Goal: Find specific page/section

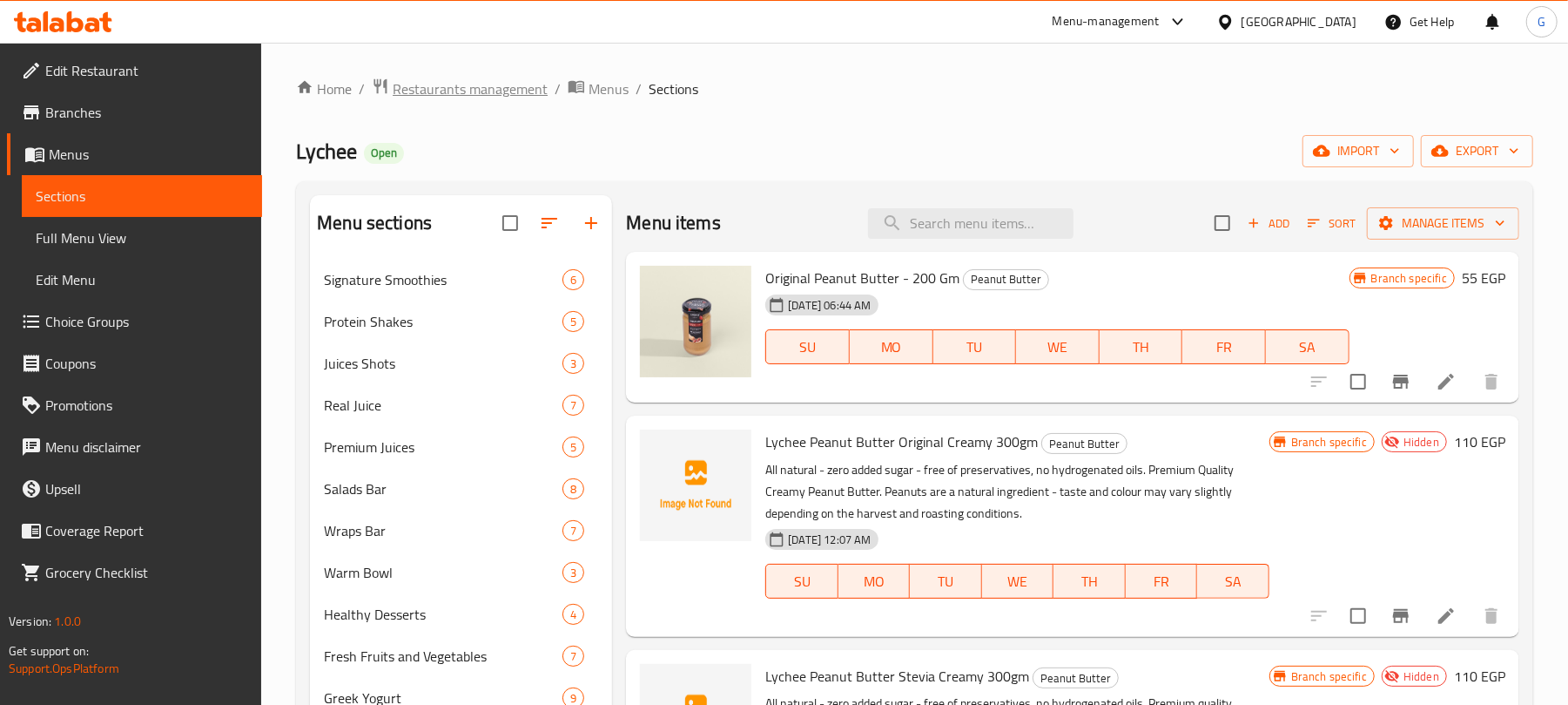
click at [478, 90] on span "Restaurants management" at bounding box center [470, 89] width 155 height 21
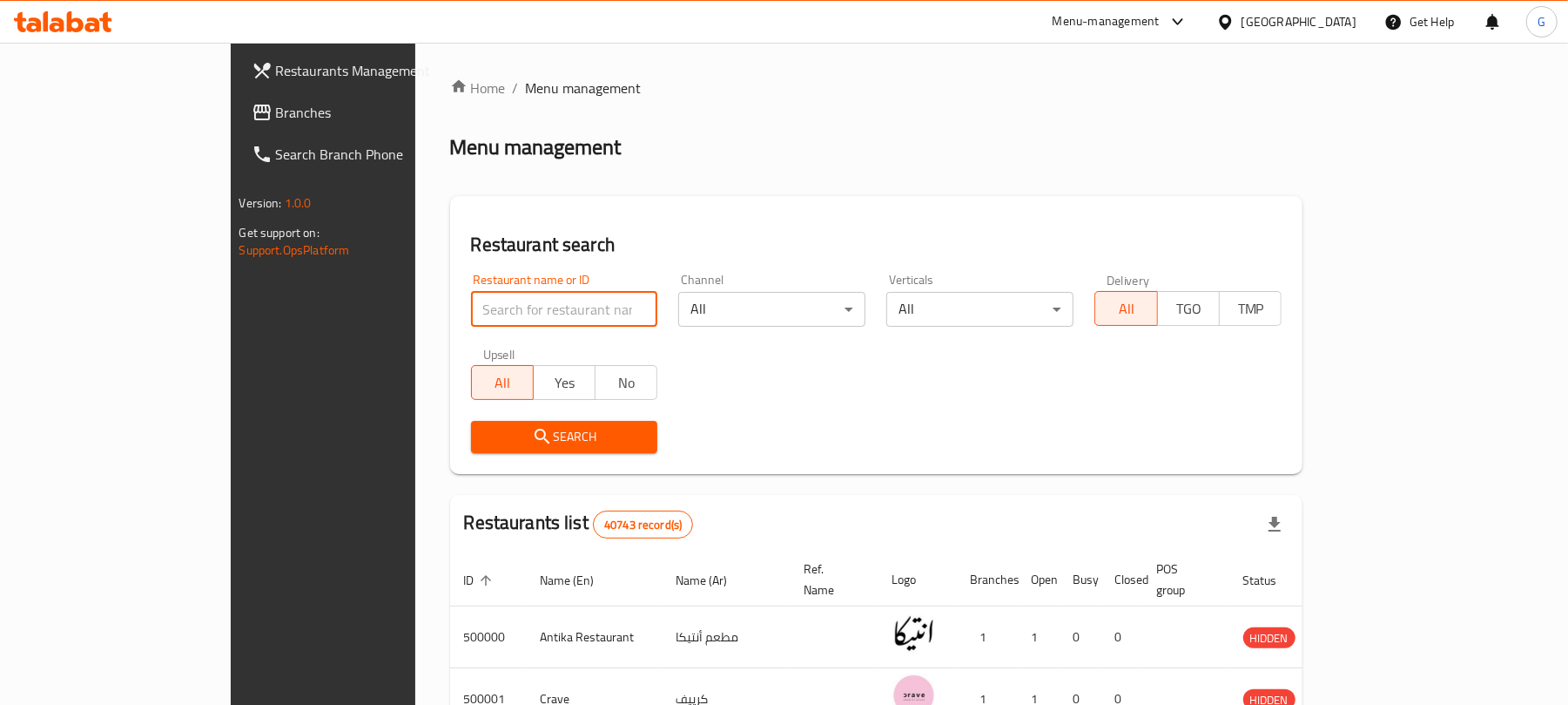
click at [471, 310] on input "search" at bounding box center [564, 309] width 187 height 35
paste input "689350"
type input "689350"
click at [485, 434] on span "Search" at bounding box center [564, 437] width 160 height 22
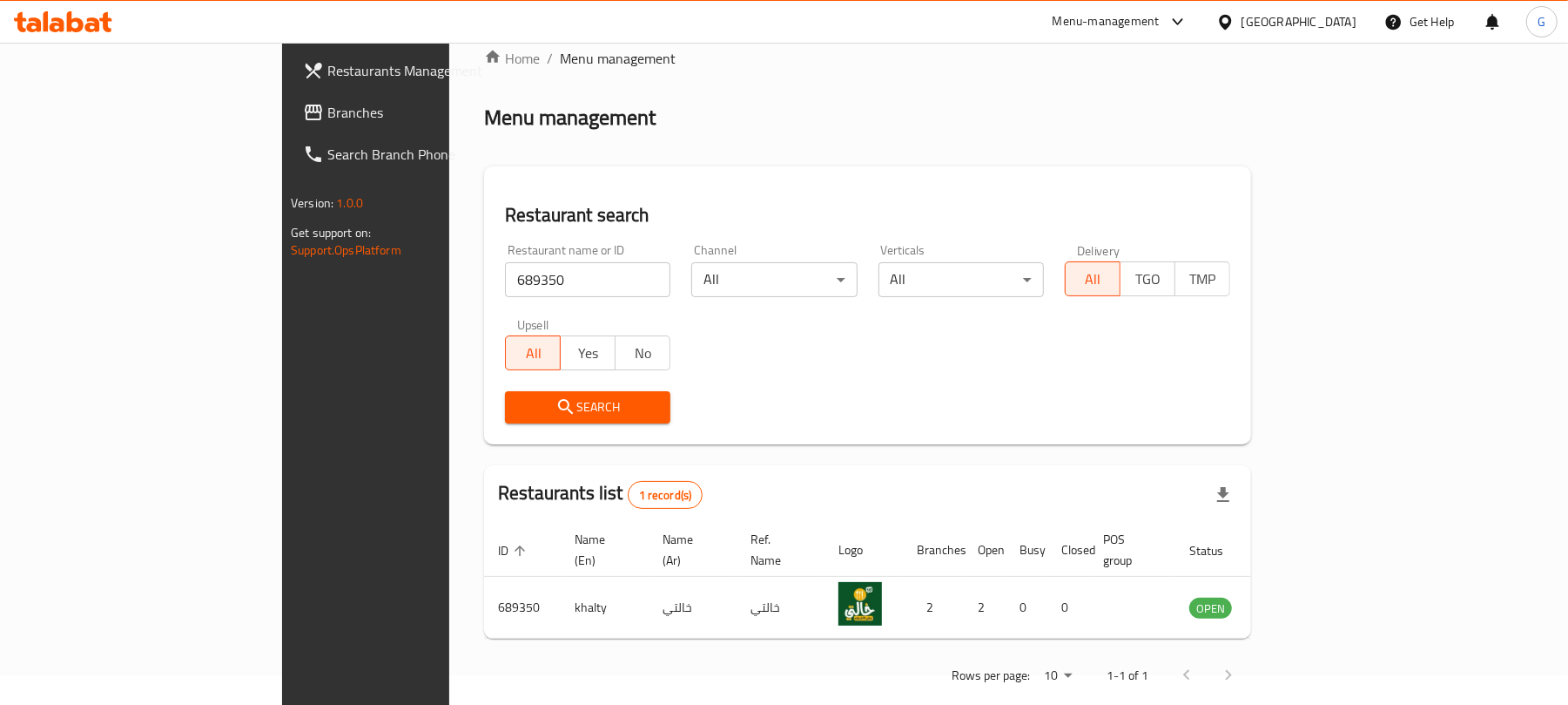
scroll to position [39, 0]
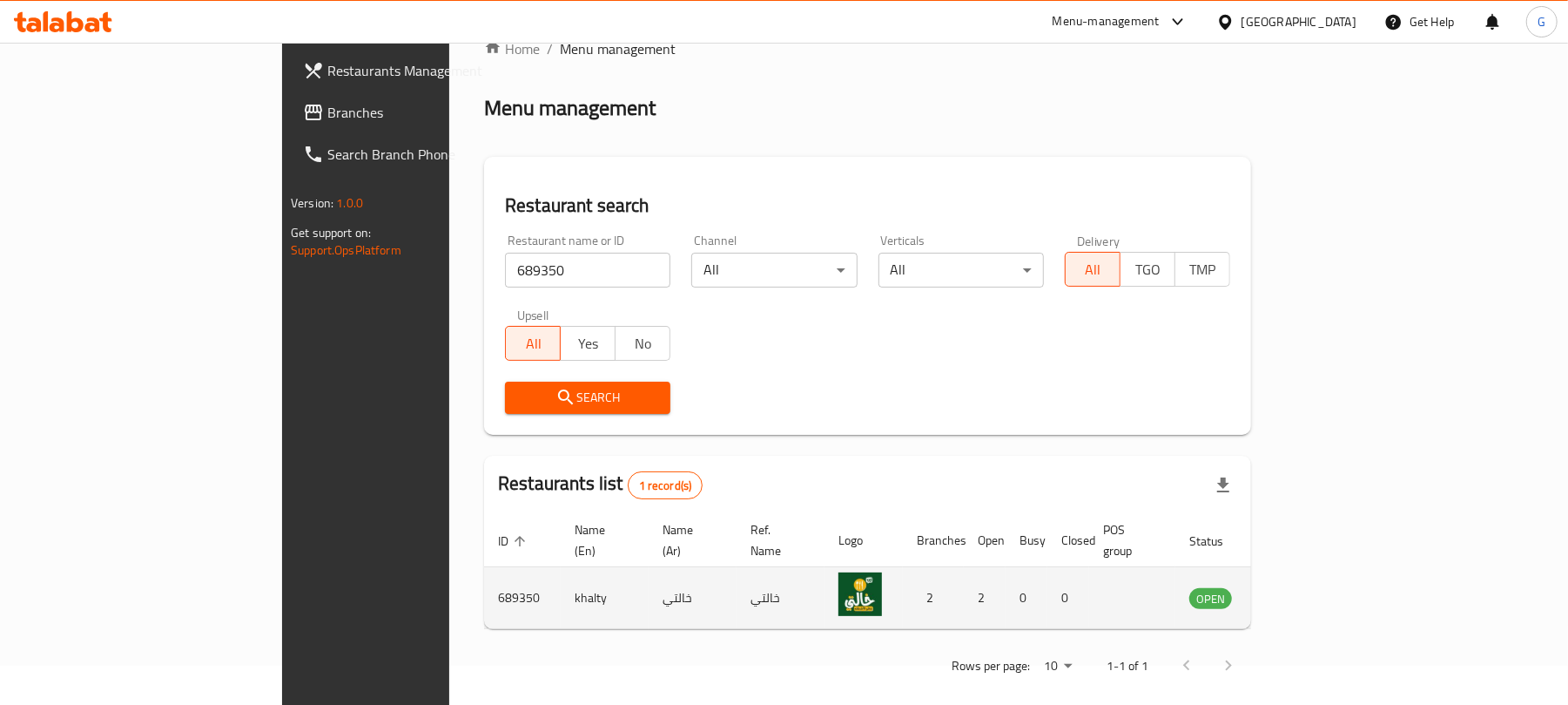
click at [1301, 592] on icon "enhanced table" at bounding box center [1291, 599] width 19 height 15
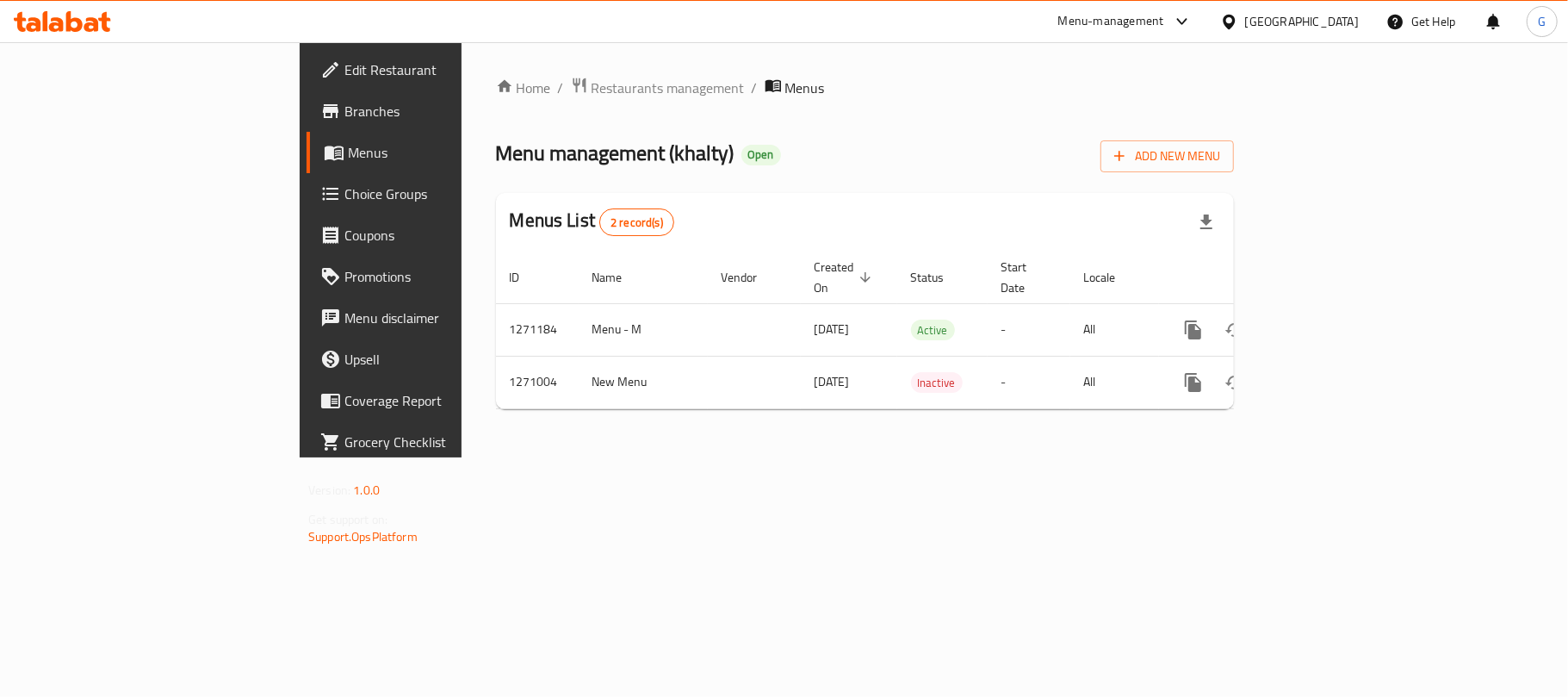
click at [344, 101] on span "Branches" at bounding box center [445, 111] width 203 height 21
